Goal: Transaction & Acquisition: Purchase product/service

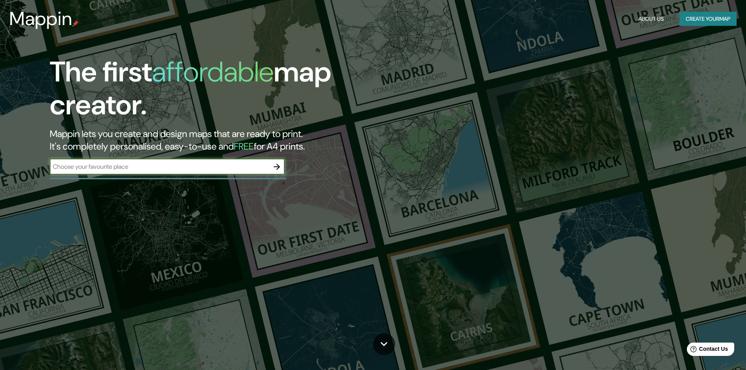
click at [137, 168] on input "text" at bounding box center [159, 166] width 219 height 9
click at [104, 162] on div "​" at bounding box center [167, 167] width 235 height 16
click at [690, 16] on button "Create your map" at bounding box center [708, 19] width 57 height 14
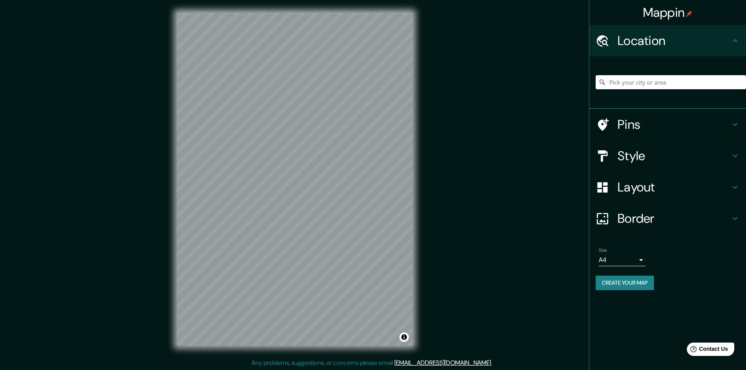
click at [632, 82] on input "Pick your city or area" at bounding box center [671, 82] width 150 height 14
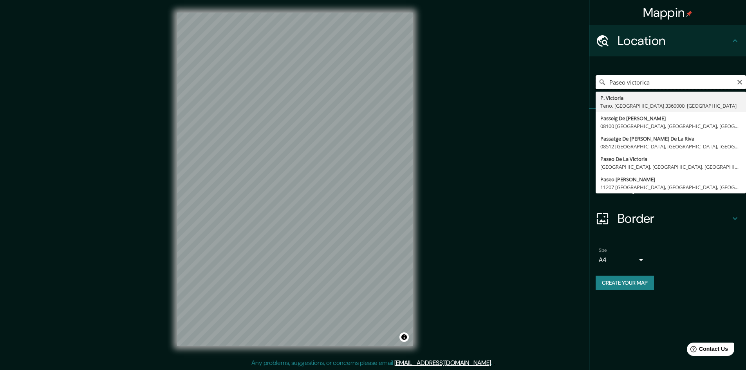
click at [736, 80] on input "Paseo victorica" at bounding box center [671, 82] width 150 height 14
drag, startPoint x: 743, startPoint y: 83, endPoint x: 739, endPoint y: 83, distance: 4.0
click at [743, 83] on div "Paseo victorica P. [GEOGRAPHIC_DATA], [GEOGRAPHIC_DATA] 3360000, [GEOGRAPHIC_DA…" at bounding box center [671, 82] width 150 height 14
type input "Paseo victorica"
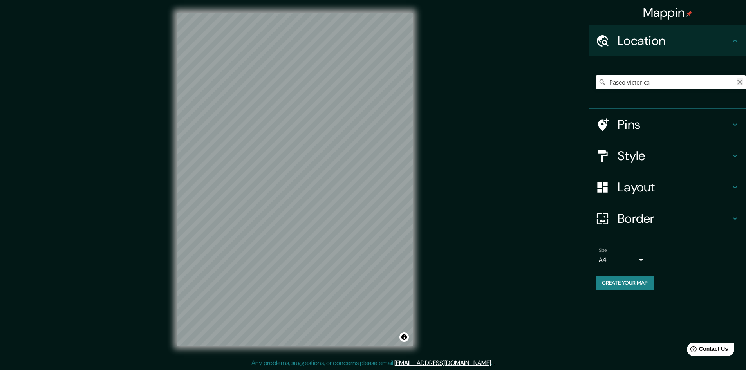
click at [738, 83] on icon "Clear" at bounding box center [740, 82] width 6 height 6
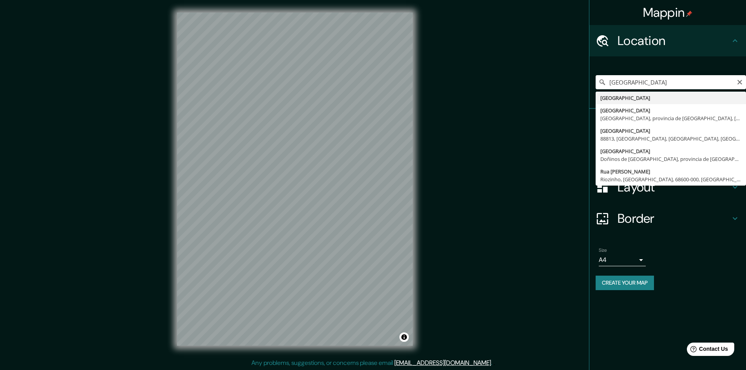
type input "[GEOGRAPHIC_DATA]"
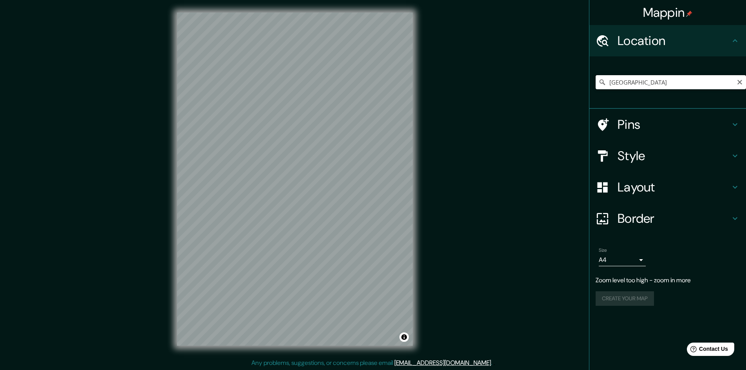
drag, startPoint x: 660, startPoint y: 78, endPoint x: 484, endPoint y: 52, distance: 177.7
click at [492, 72] on div "Mappin Location [GEOGRAPHIC_DATA] Pins Style Layout Border Choose a border. Hin…" at bounding box center [373, 185] width 746 height 371
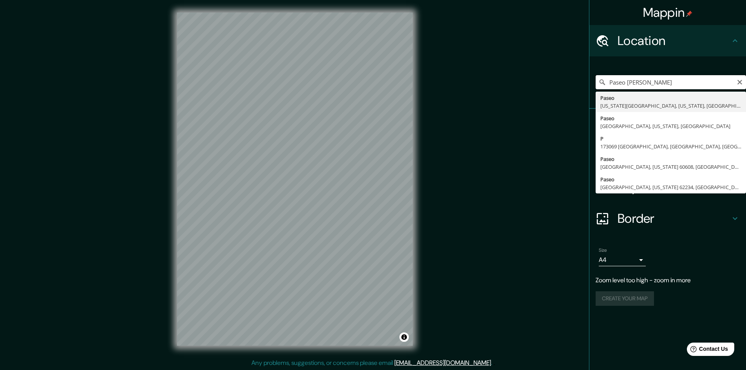
type input "Paseo victorica"
drag, startPoint x: 659, startPoint y: 82, endPoint x: 483, endPoint y: 81, distance: 176.6
click at [484, 83] on div "Mappin Location Paseo victorica P. [GEOGRAPHIC_DATA], [GEOGRAPHIC_DATA] 3360000…" at bounding box center [373, 185] width 746 height 371
click at [743, 83] on input "Tiumén, [GEOGRAPHIC_DATA], [GEOGRAPHIC_DATA]" at bounding box center [671, 82] width 150 height 14
type input "Tiumén, [GEOGRAPHIC_DATA], [GEOGRAPHIC_DATA]"
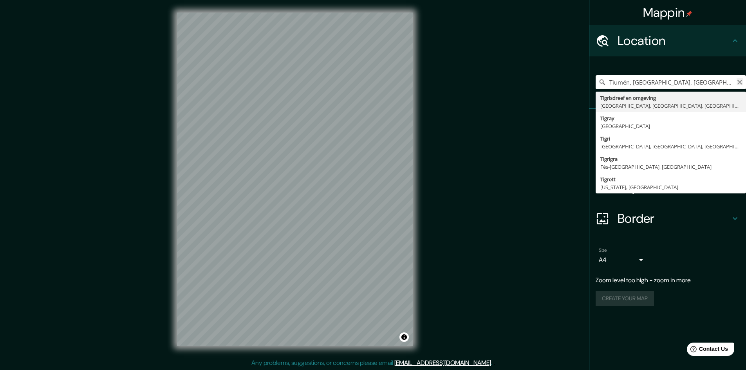
click at [739, 82] on icon "Clear" at bounding box center [740, 82] width 6 height 6
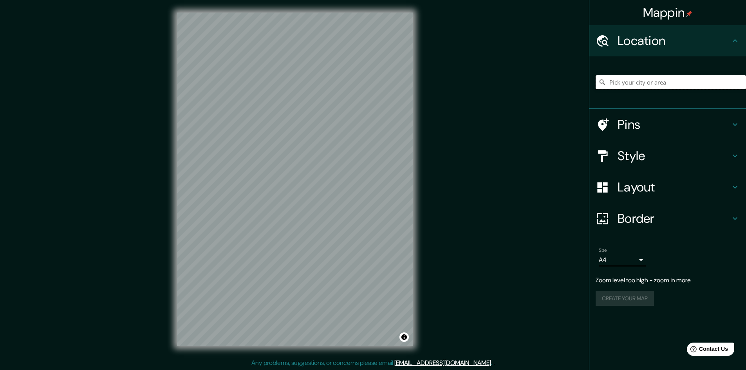
click at [659, 83] on input "Pick your city or area" at bounding box center [671, 82] width 150 height 14
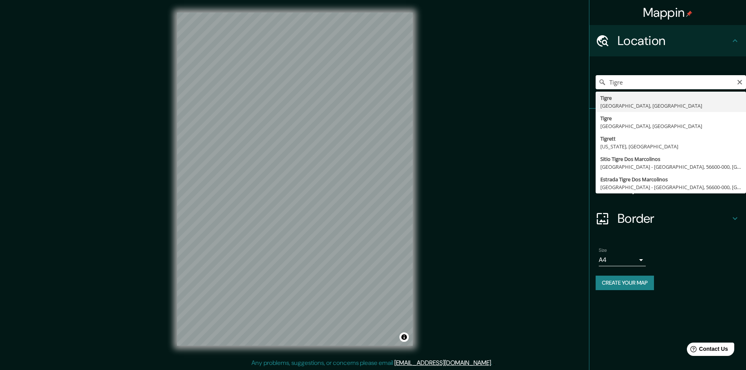
type input "[GEOGRAPHIC_DATA], [GEOGRAPHIC_DATA], [GEOGRAPHIC_DATA]"
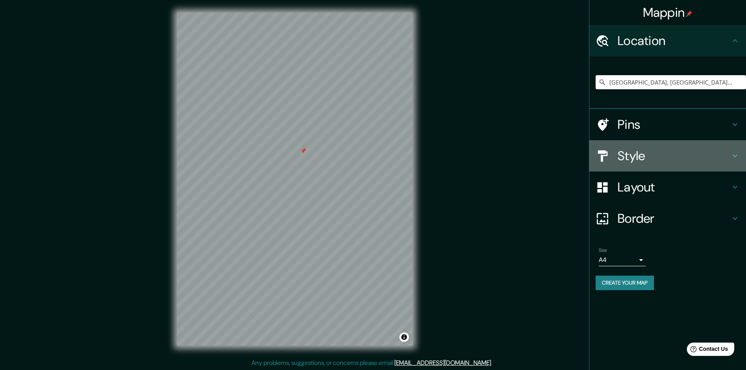
click at [680, 154] on h4 "Style" at bounding box center [674, 156] width 113 height 16
click at [736, 156] on div "Style" at bounding box center [667, 155] width 157 height 31
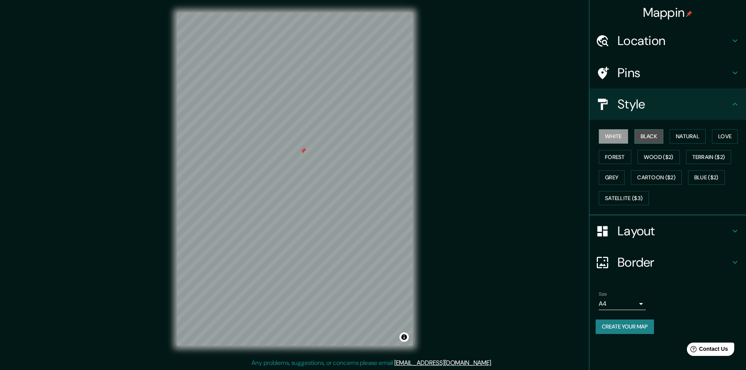
click at [649, 131] on button "Black" at bounding box center [648, 136] width 29 height 14
click at [686, 134] on button "Natural" at bounding box center [688, 136] width 36 height 14
click at [730, 135] on button "Love" at bounding box center [725, 136] width 26 height 14
click at [643, 155] on button "Wood ($2)" at bounding box center [659, 157] width 42 height 14
click at [600, 156] on button "Forest" at bounding box center [615, 157] width 33 height 14
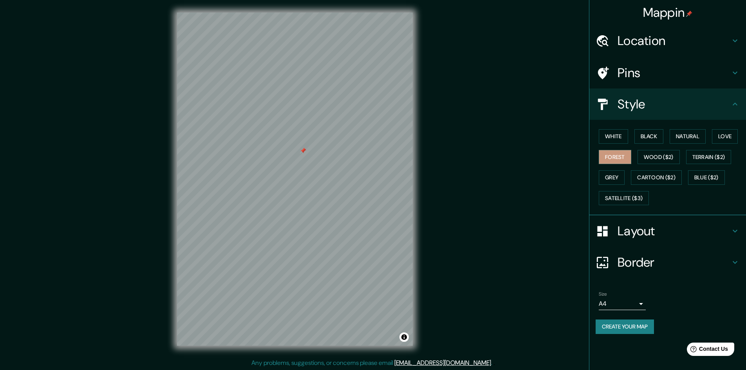
click at [601, 186] on div "White Black Natural Love Forest Wood ($2) Terrain ($2) Grey Cartoon ($2) Blue (…" at bounding box center [671, 167] width 150 height 82
click at [608, 179] on button "Grey" at bounding box center [612, 177] width 26 height 14
click at [658, 181] on button "Cartoon ($2)" at bounding box center [656, 177] width 51 height 14
click at [720, 182] on button "Blue ($2)" at bounding box center [706, 177] width 37 height 14
click at [643, 205] on button "Satellite ($3)" at bounding box center [624, 198] width 50 height 14
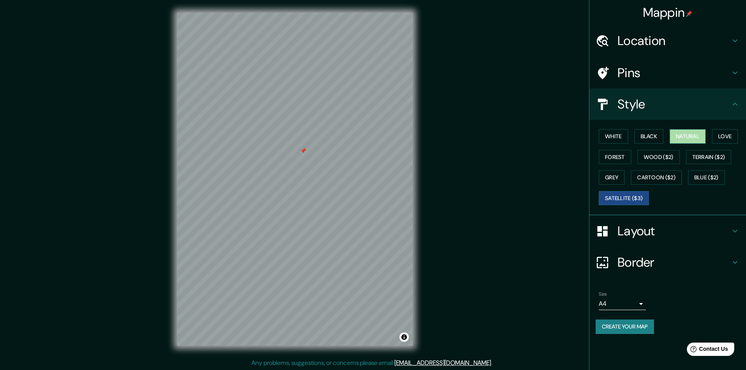
click at [685, 141] on button "Natural" at bounding box center [688, 136] width 36 height 14
click at [636, 198] on button "Satellite ($3)" at bounding box center [624, 198] width 50 height 14
click at [611, 136] on button "White" at bounding box center [613, 136] width 29 height 14
click at [638, 134] on button "Black" at bounding box center [648, 136] width 29 height 14
click at [614, 141] on button "White" at bounding box center [613, 136] width 29 height 14
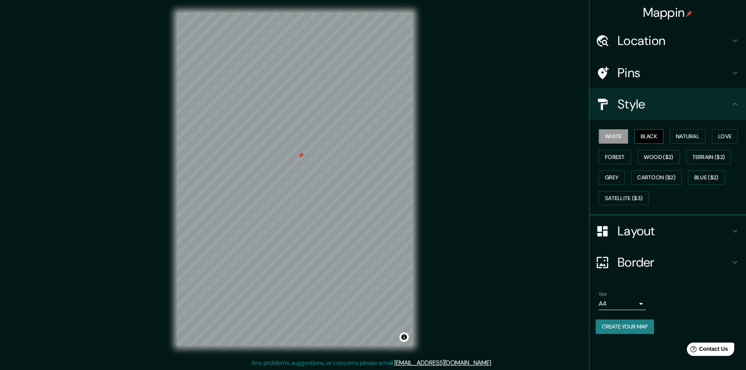
click at [655, 140] on button "Black" at bounding box center [648, 136] width 29 height 14
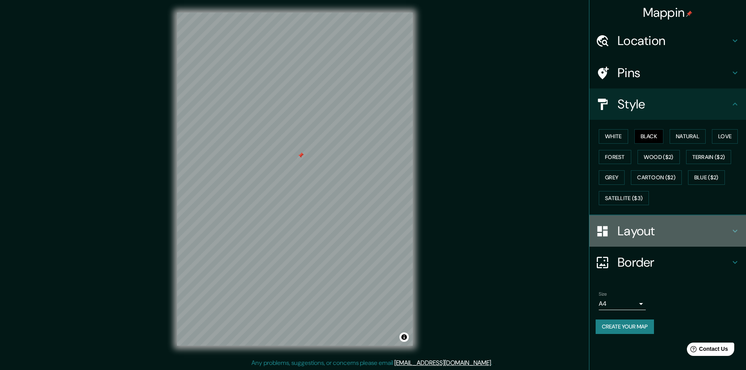
click at [633, 235] on h4 "Layout" at bounding box center [674, 231] width 113 height 16
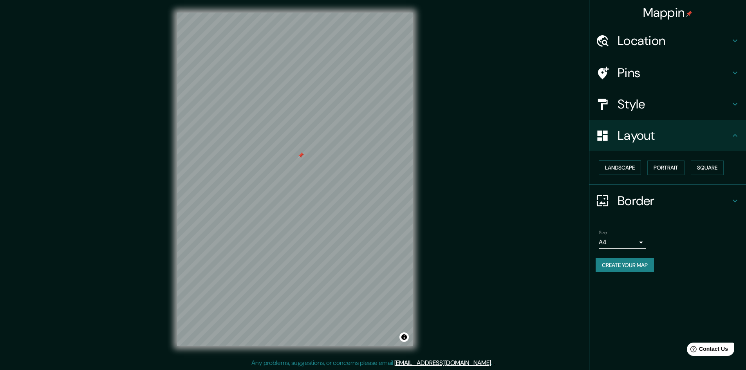
click at [617, 170] on button "Landscape" at bounding box center [620, 168] width 42 height 14
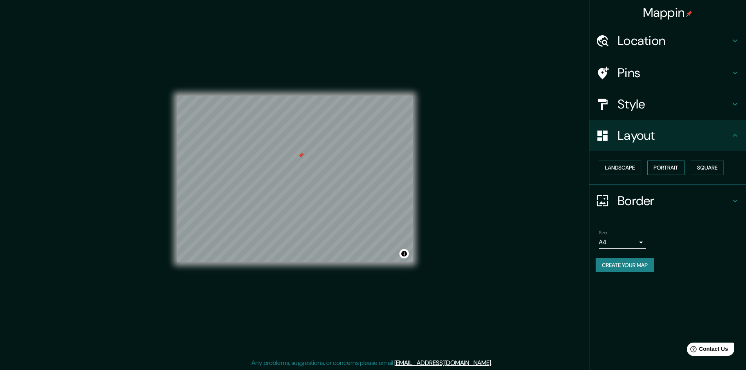
click at [670, 169] on button "Portrait" at bounding box center [665, 168] width 37 height 14
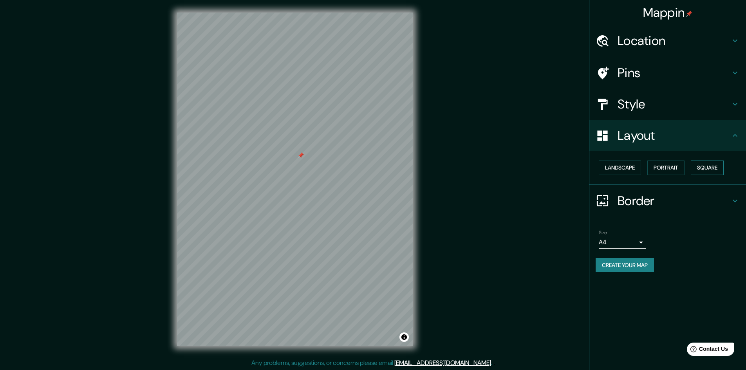
click at [708, 168] on button "Square" at bounding box center [707, 168] width 33 height 14
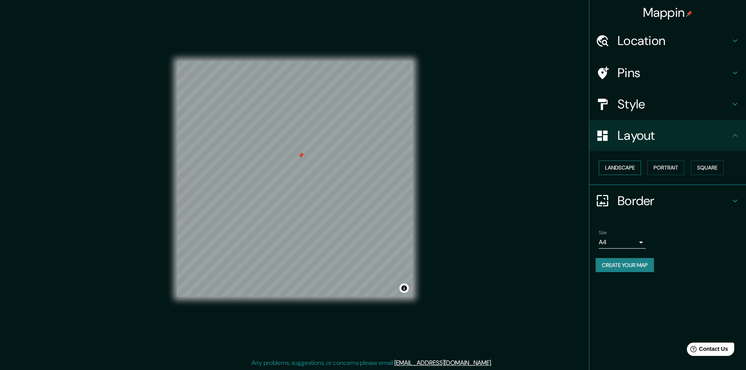
click at [644, 166] on div "Landscape [GEOGRAPHIC_DATA]" at bounding box center [671, 167] width 150 height 21
click at [614, 168] on button "Landscape" at bounding box center [620, 168] width 42 height 14
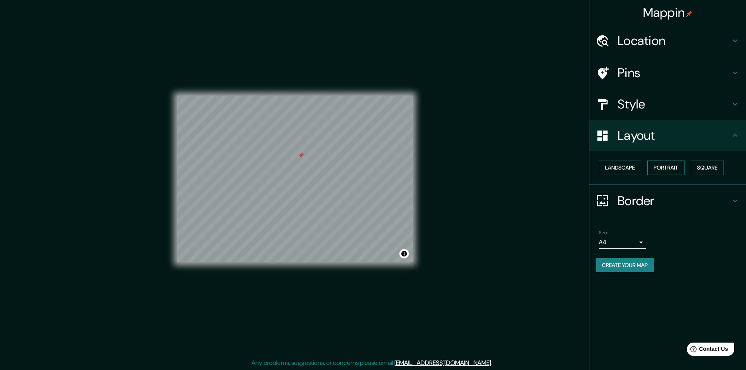
click at [663, 166] on button "Portrait" at bounding box center [665, 168] width 37 height 14
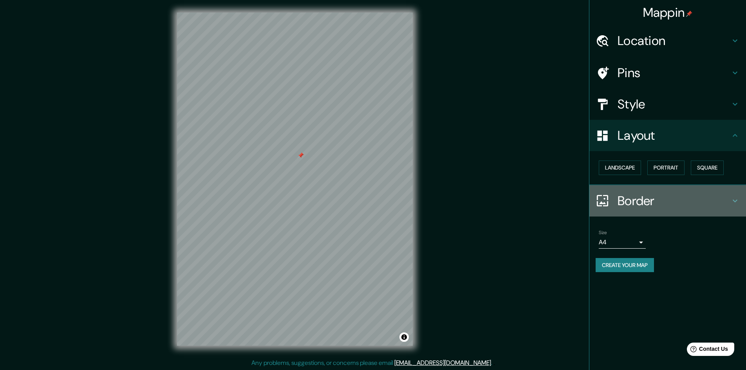
click at [652, 203] on h4 "Border" at bounding box center [674, 201] width 113 height 16
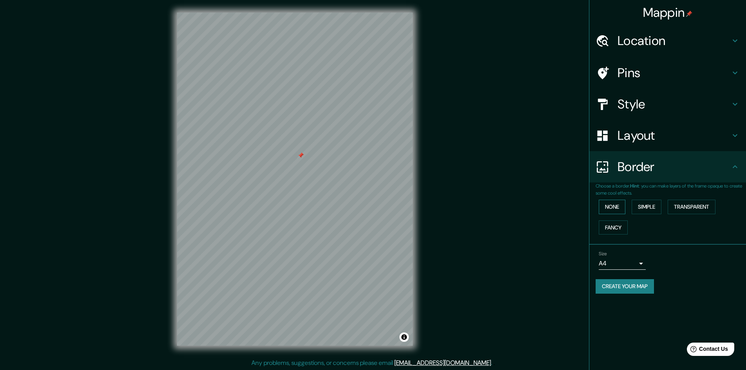
click at [602, 201] on button "None" at bounding box center [612, 207] width 27 height 14
click at [642, 204] on button "Simple" at bounding box center [647, 207] width 30 height 14
click at [692, 205] on button "Transparent" at bounding box center [692, 207] width 48 height 14
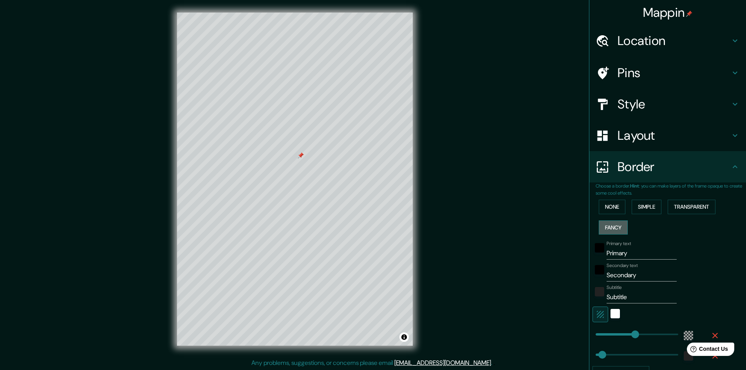
click at [612, 225] on button "Fancy" at bounding box center [613, 227] width 29 height 14
click at [613, 209] on button "None" at bounding box center [612, 207] width 27 height 14
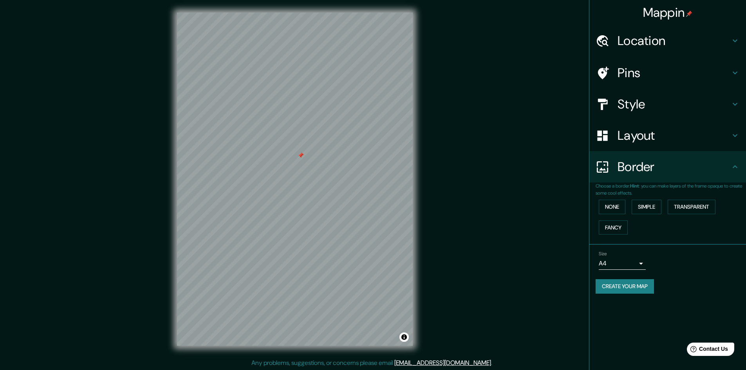
click at [649, 78] on h4 "Pins" at bounding box center [674, 73] width 113 height 16
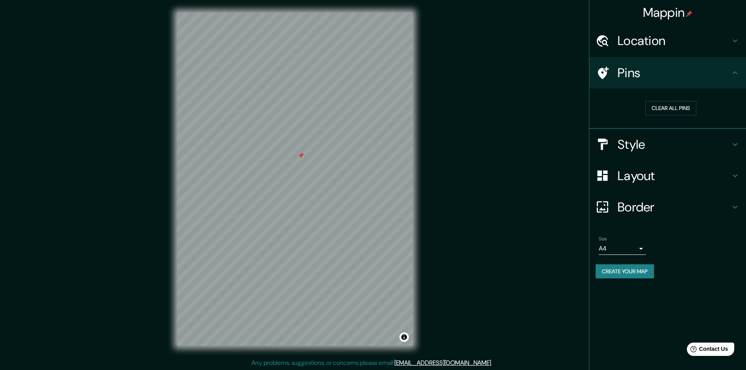
click at [640, 180] on h4 "Layout" at bounding box center [674, 176] width 113 height 16
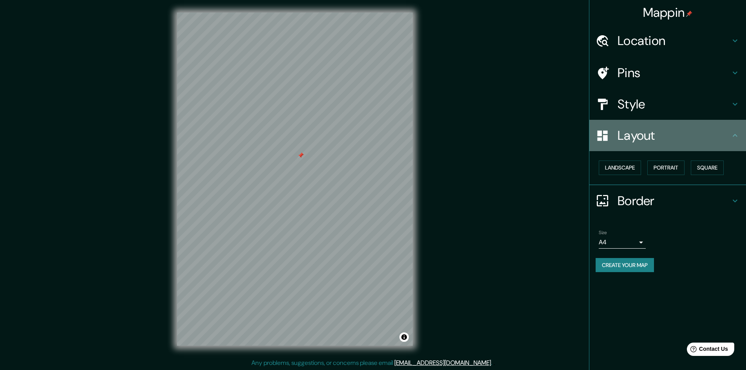
drag, startPoint x: 612, startPoint y: 144, endPoint x: 616, endPoint y: 121, distance: 23.2
click at [612, 143] on div "Layout" at bounding box center [667, 135] width 157 height 31
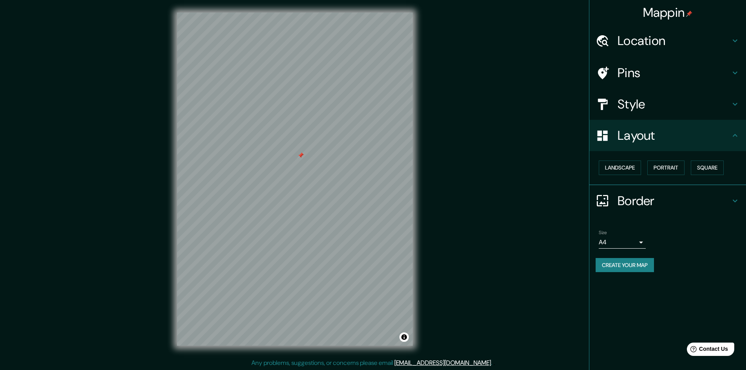
click at [620, 104] on h4 "Style" at bounding box center [674, 104] width 113 height 16
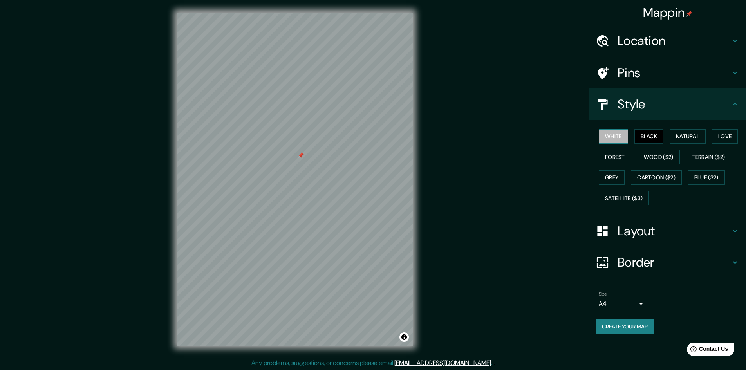
click at [614, 139] on button "White" at bounding box center [613, 136] width 29 height 14
click at [731, 114] on div "Style" at bounding box center [667, 104] width 157 height 31
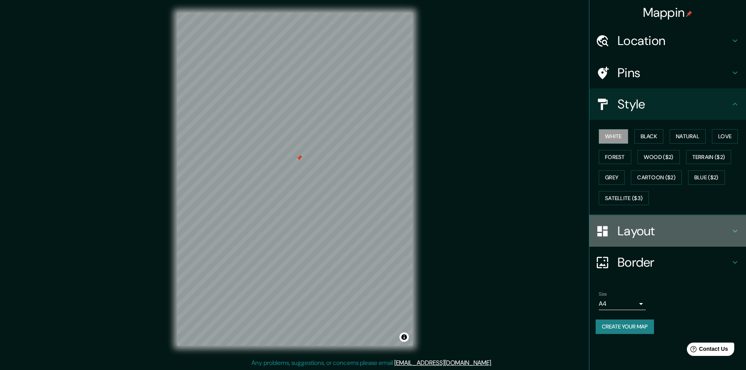
click at [735, 234] on icon at bounding box center [734, 230] width 9 height 9
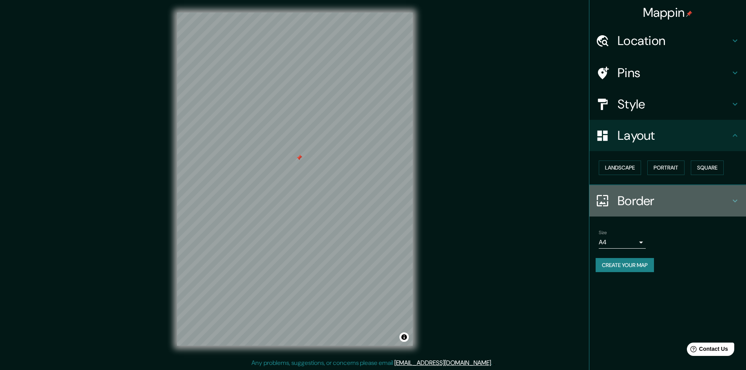
click at [730, 201] on icon at bounding box center [734, 200] width 9 height 9
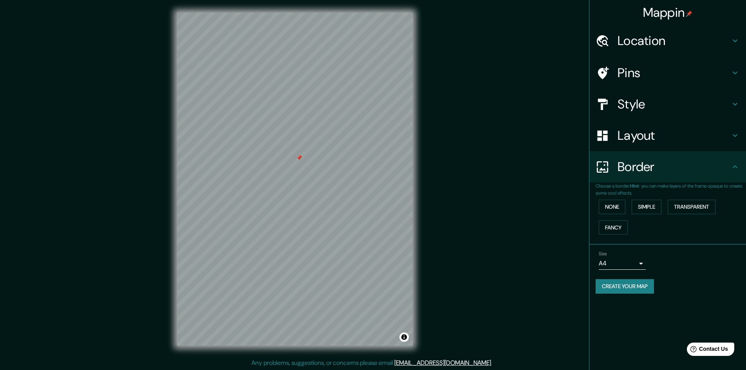
scroll to position [1, 0]
click at [643, 289] on button "Create your map" at bounding box center [625, 286] width 58 height 14
click at [621, 283] on button "Create your map" at bounding box center [625, 286] width 58 height 14
click at [630, 284] on div "Create your map" at bounding box center [668, 286] width 144 height 14
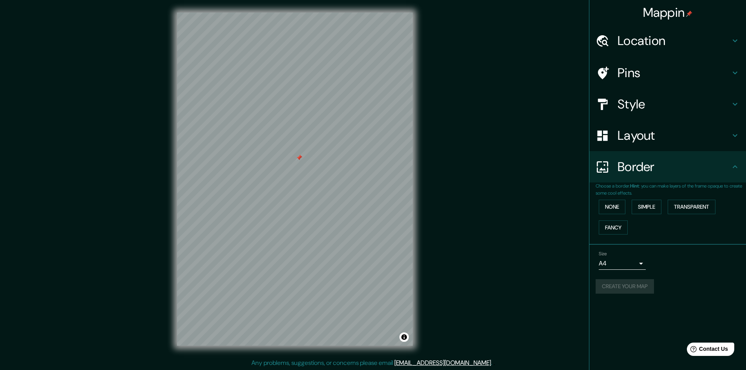
click at [641, 262] on body "Mappin Location [GEOGRAPHIC_DATA], [GEOGRAPHIC_DATA], [GEOGRAPHIC_DATA] Pins St…" at bounding box center [373, 185] width 746 height 370
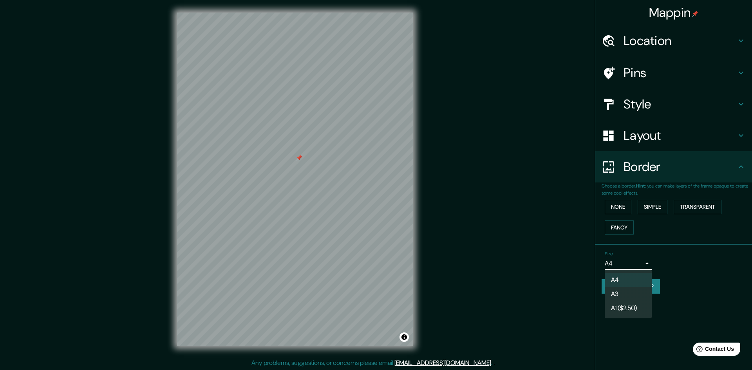
click at [687, 282] on div at bounding box center [376, 185] width 752 height 370
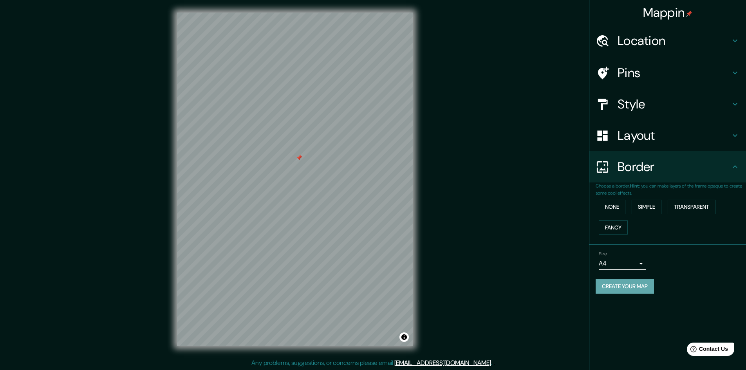
click at [639, 291] on button "Create your map" at bounding box center [625, 286] width 58 height 14
click at [526, 227] on div "Mappin Location [GEOGRAPHIC_DATA], [GEOGRAPHIC_DATA], [GEOGRAPHIC_DATA] Pins St…" at bounding box center [373, 185] width 746 height 371
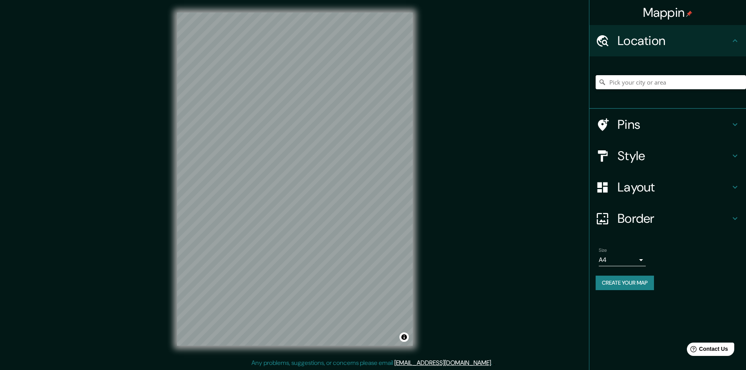
click at [660, 78] on input "Pick your city or area" at bounding box center [671, 82] width 150 height 14
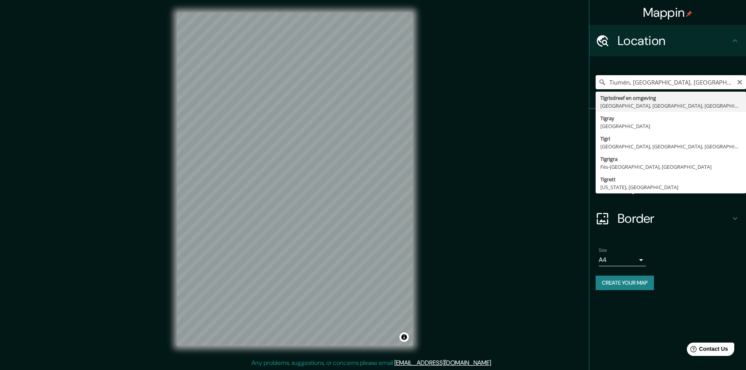
type input "Tiumén, [GEOGRAPHIC_DATA], [GEOGRAPHIC_DATA]"
click at [740, 80] on icon "Clear" at bounding box center [740, 82] width 6 height 6
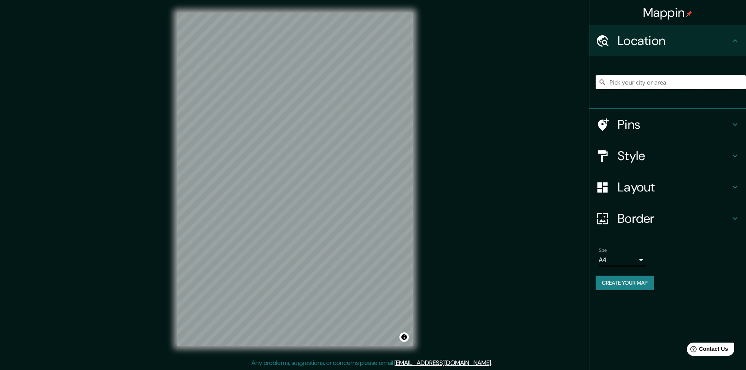
type input "t"
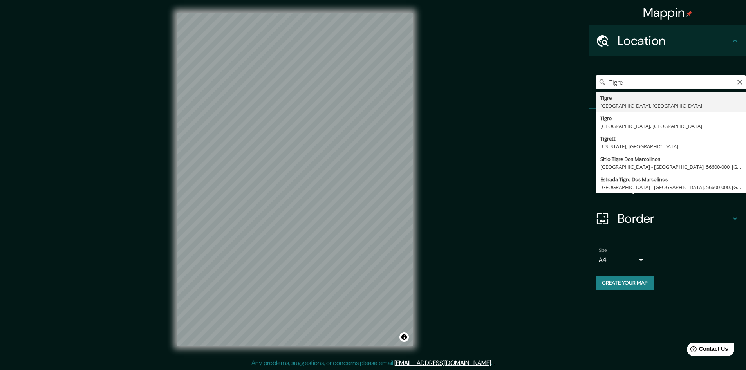
type input "[GEOGRAPHIC_DATA], [GEOGRAPHIC_DATA], [GEOGRAPHIC_DATA]"
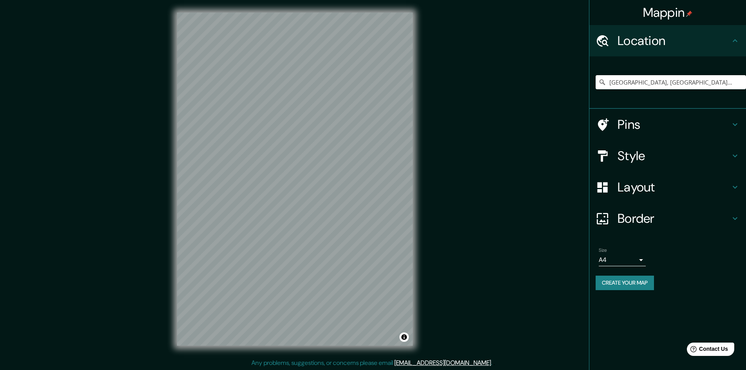
click at [632, 288] on button "Create your map" at bounding box center [625, 283] width 58 height 14
click at [518, 149] on div "Mappin Location [GEOGRAPHIC_DATA], [GEOGRAPHIC_DATA], [GEOGRAPHIC_DATA] Pins St…" at bounding box center [373, 184] width 746 height 371
